Goal: Task Accomplishment & Management: Use online tool/utility

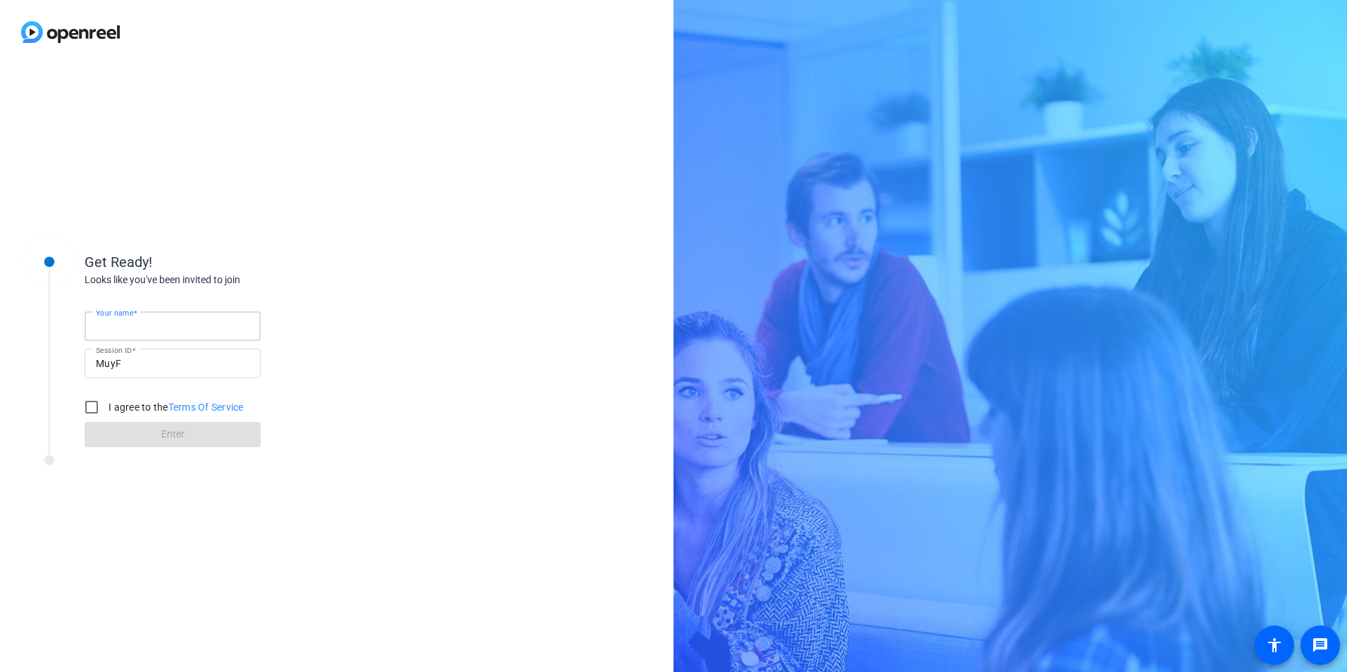
click at [168, 327] on input "Your name" at bounding box center [173, 326] width 154 height 17
type input "[PERSON_NAME]"
click at [92, 409] on input "I agree to the Terms Of Service" at bounding box center [91, 407] width 28 height 28
checkbox input "true"
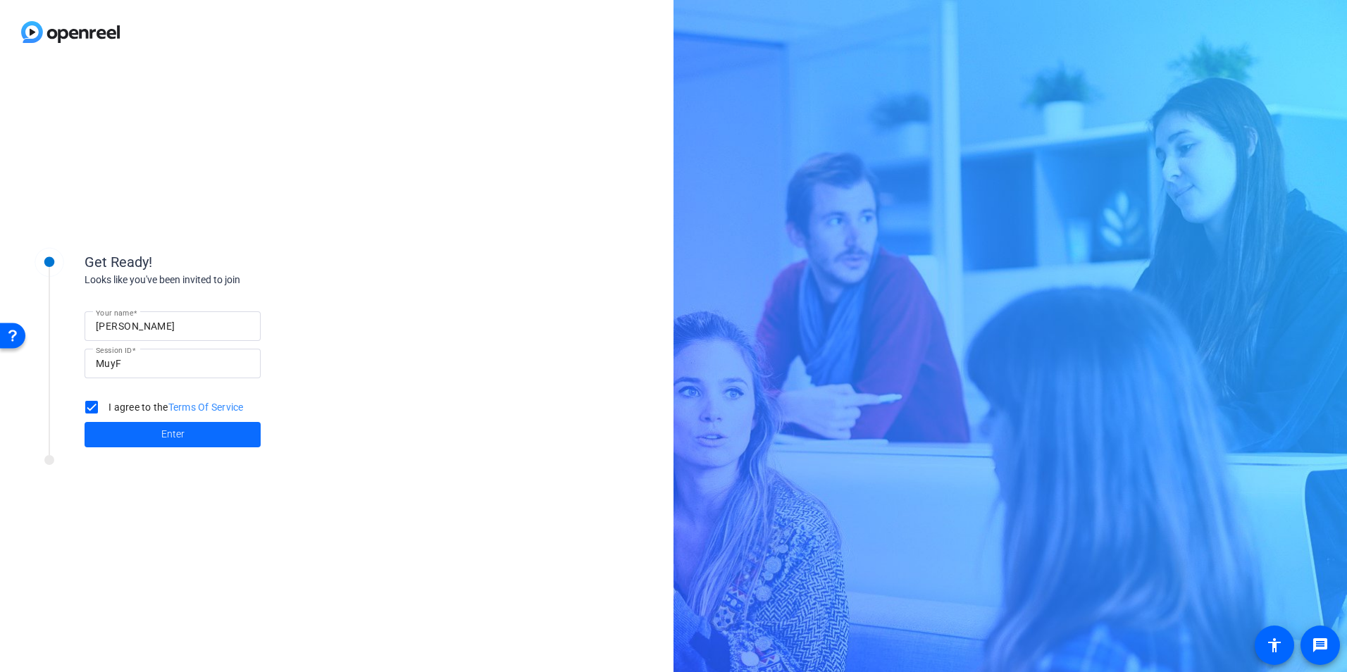
click at [178, 437] on span "Enter" at bounding box center [172, 434] width 23 height 15
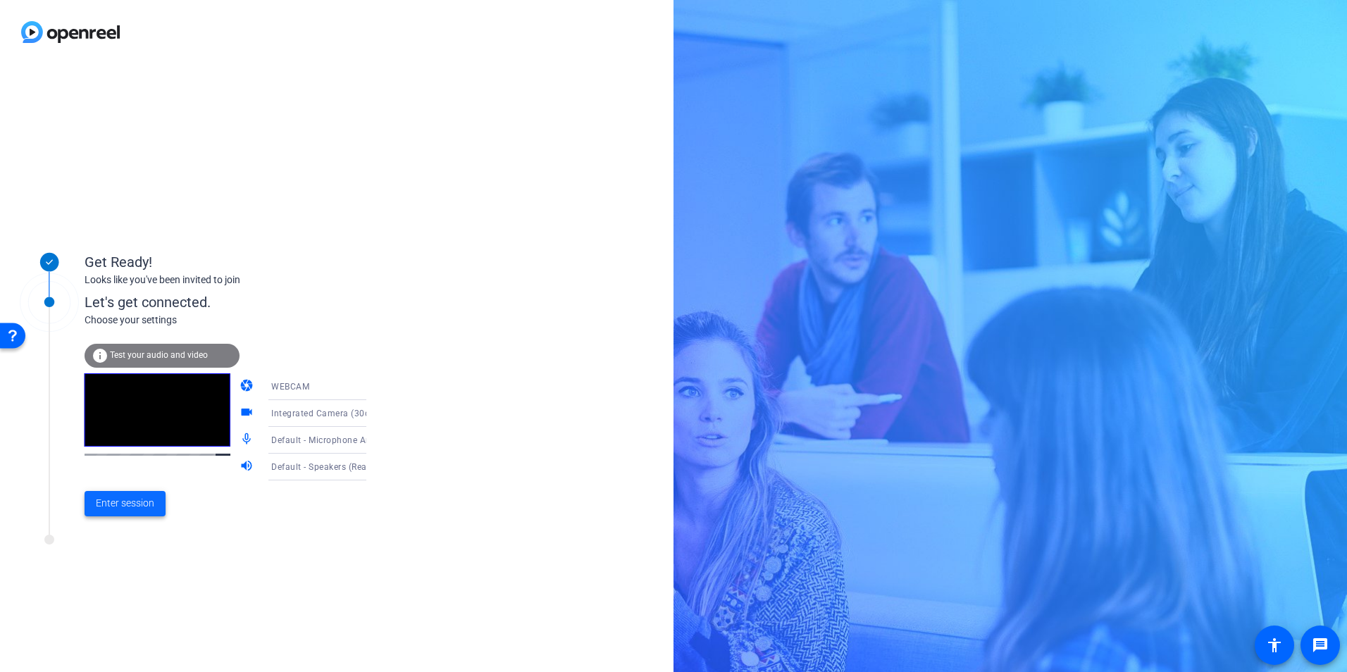
click at [125, 503] on span "Enter session" at bounding box center [125, 503] width 58 height 15
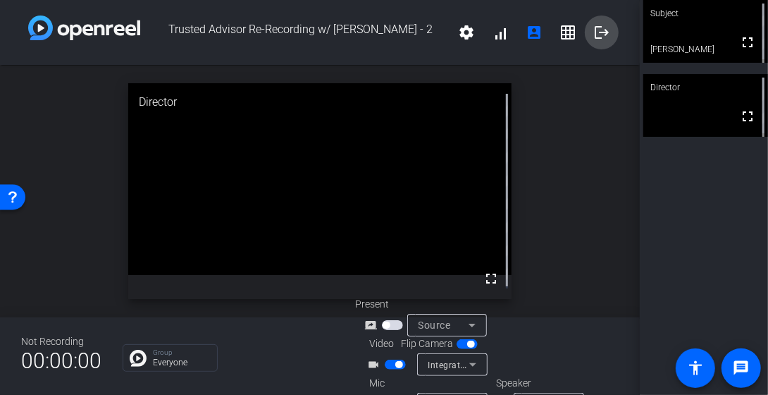
click at [593, 30] on mat-icon "logout" at bounding box center [601, 32] width 17 height 17
